Goal: Use online tool/utility: Utilize a website feature to perform a specific function

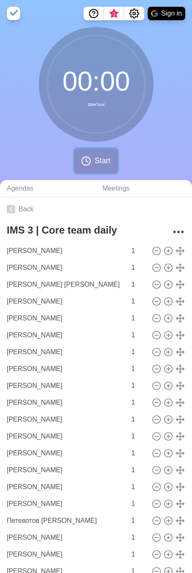
click at [88, 156] on icon at bounding box center [86, 161] width 10 height 10
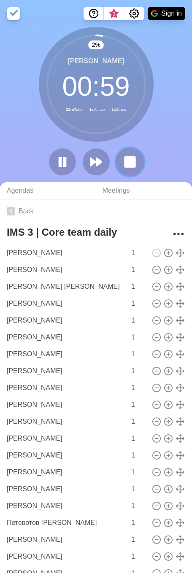
click at [130, 163] on rect at bounding box center [129, 161] width 11 height 11
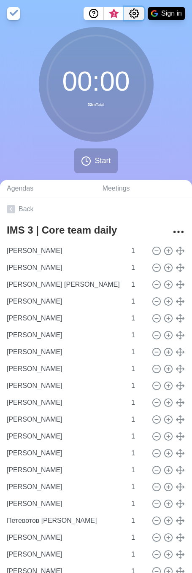
click at [136, 13] on icon "Settings" at bounding box center [134, 13] width 10 height 10
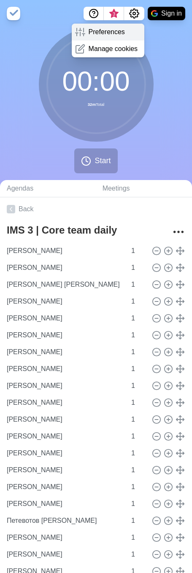
click at [119, 34] on p "Preferences" at bounding box center [107, 32] width 36 height 10
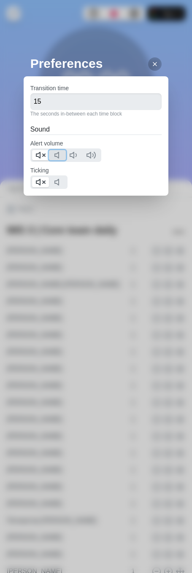
click at [53, 152] on button at bounding box center [57, 155] width 17 height 10
click at [43, 153] on icon at bounding box center [40, 155] width 10 height 10
click at [59, 183] on polygon at bounding box center [57, 182] width 4 height 6
click at [45, 184] on icon at bounding box center [40, 182] width 10 height 10
click at [151, 63] on icon at bounding box center [154, 64] width 7 height 7
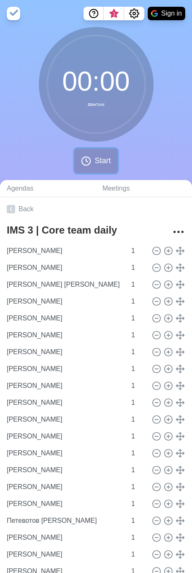
click at [92, 159] on button "Start" at bounding box center [95, 160] width 43 height 25
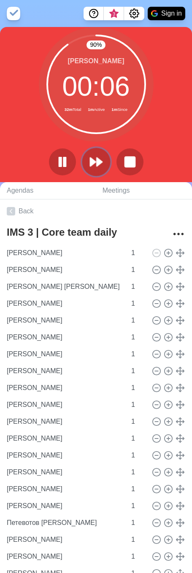
click at [95, 157] on icon at bounding box center [96, 162] width 14 height 14
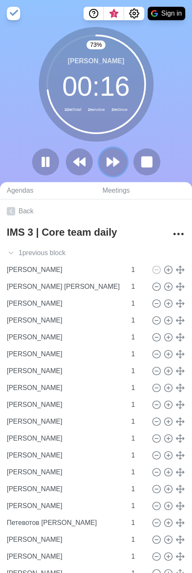
click at [118, 160] on icon at bounding box center [113, 162] width 14 height 14
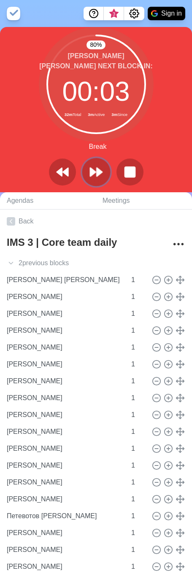
click at [100, 170] on icon at bounding box center [96, 172] width 14 height 14
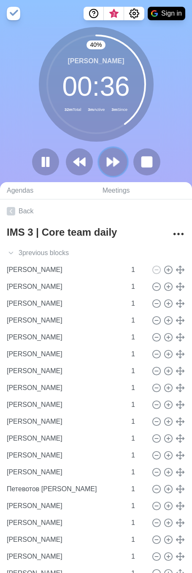
click at [112, 162] on polygon at bounding box center [109, 162] width 5 height 8
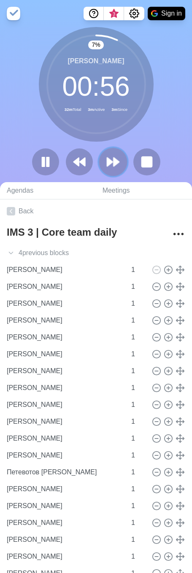
click at [110, 160] on polygon at bounding box center [109, 162] width 5 height 8
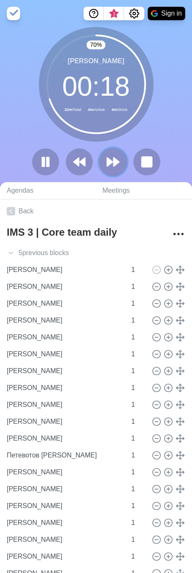
drag, startPoint x: 115, startPoint y: 159, endPoint x: 102, endPoint y: 165, distance: 14.7
click at [115, 159] on polygon at bounding box center [115, 162] width 5 height 8
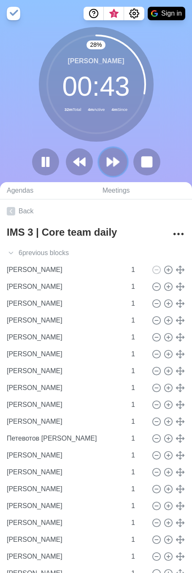
click at [108, 166] on icon at bounding box center [113, 162] width 14 height 14
click at [113, 164] on polygon at bounding box center [115, 162] width 5 height 8
click at [113, 162] on polygon at bounding box center [109, 162] width 5 height 8
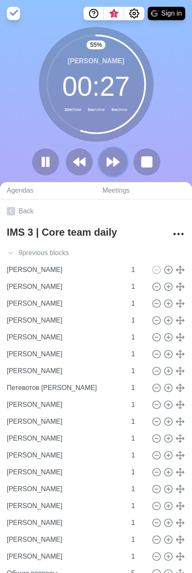
click at [117, 158] on icon at bounding box center [113, 162] width 14 height 14
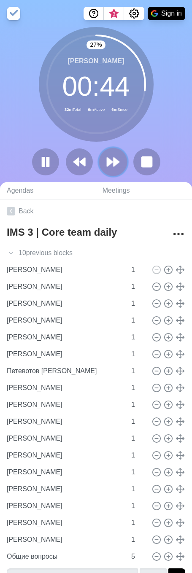
click at [117, 152] on button at bounding box center [113, 162] width 28 height 28
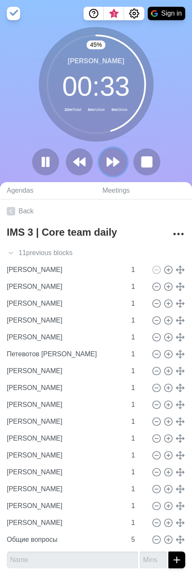
click at [116, 158] on icon at bounding box center [113, 162] width 14 height 14
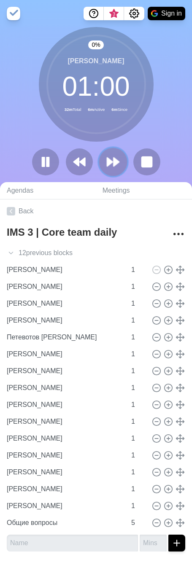
click at [116, 158] on icon at bounding box center [113, 162] width 14 height 14
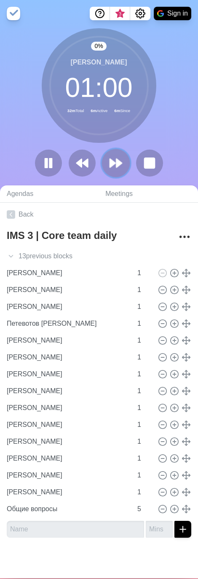
click at [116, 158] on icon at bounding box center [116, 163] width 14 height 14
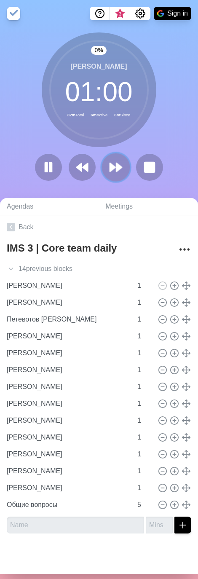
click at [116, 158] on button at bounding box center [116, 167] width 28 height 28
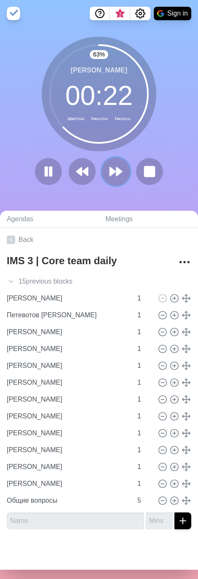
click at [116, 177] on icon at bounding box center [116, 171] width 14 height 14
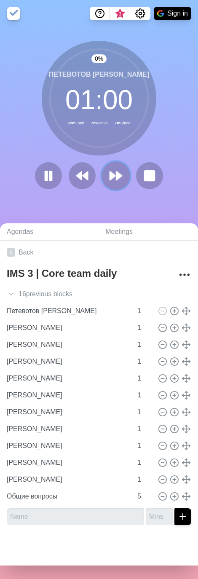
click at [116, 174] on polygon at bounding box center [118, 176] width 5 height 8
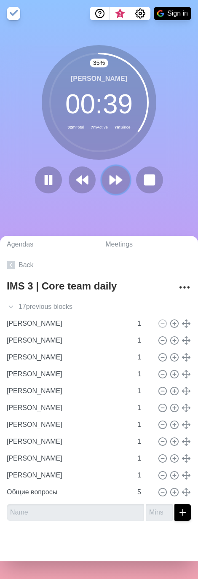
click at [113, 173] on icon at bounding box center [116, 180] width 14 height 14
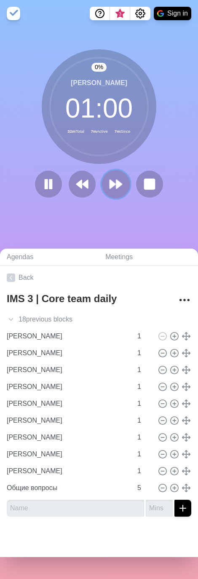
click at [115, 176] on button at bounding box center [116, 184] width 28 height 28
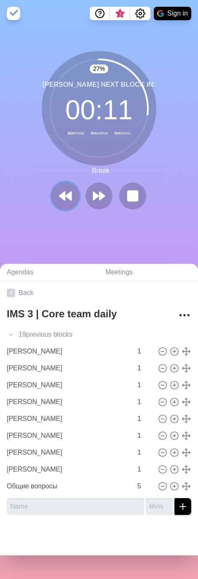
click at [67, 198] on polygon at bounding box center [68, 196] width 5 height 8
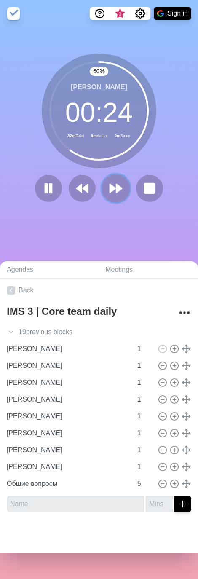
click at [118, 192] on icon at bounding box center [116, 188] width 14 height 14
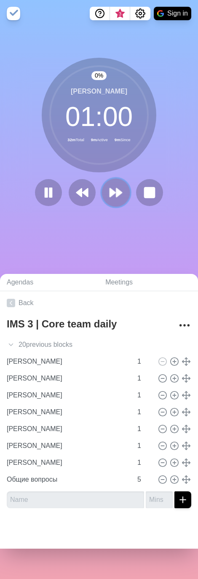
click at [118, 192] on polygon at bounding box center [118, 193] width 5 height 8
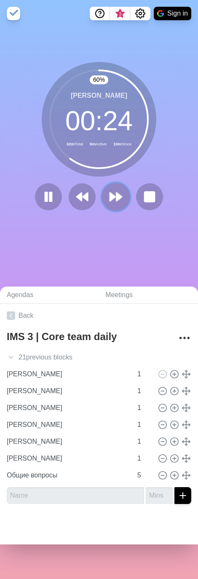
click at [116, 204] on icon at bounding box center [116, 197] width 14 height 14
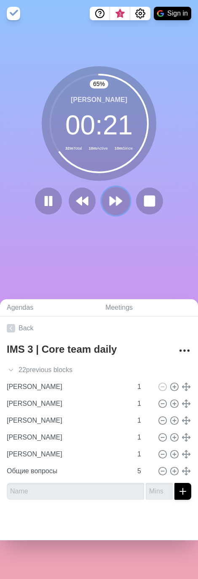
click at [116, 197] on polygon at bounding box center [118, 201] width 5 height 8
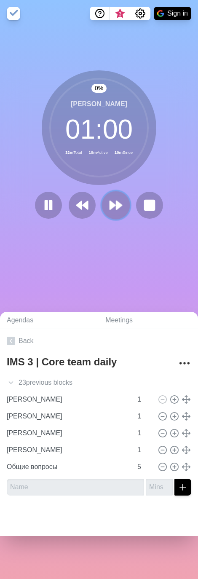
click at [114, 197] on button at bounding box center [116, 205] width 28 height 28
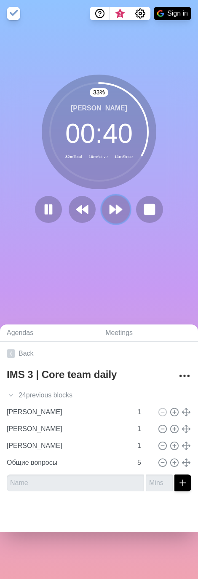
click at [110, 208] on polygon at bounding box center [112, 209] width 5 height 8
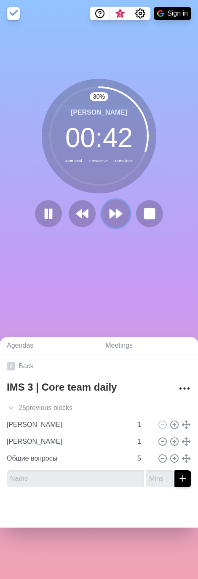
click at [109, 215] on icon at bounding box center [116, 214] width 14 height 14
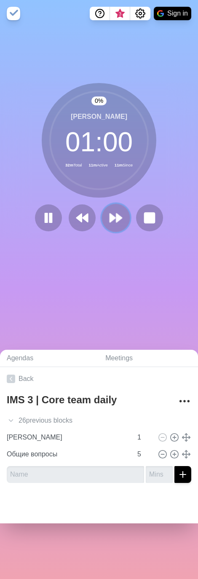
click at [110, 215] on polygon at bounding box center [112, 218] width 5 height 8
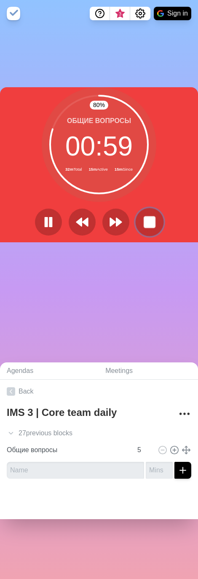
click at [150, 230] on button at bounding box center [149, 222] width 28 height 28
